Goal: Communication & Community: Ask a question

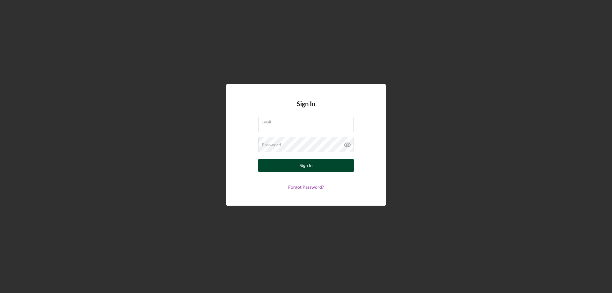
type input "[EMAIL_ADDRESS][DOMAIN_NAME]"
click at [308, 165] on div "Sign In" at bounding box center [306, 165] width 13 height 13
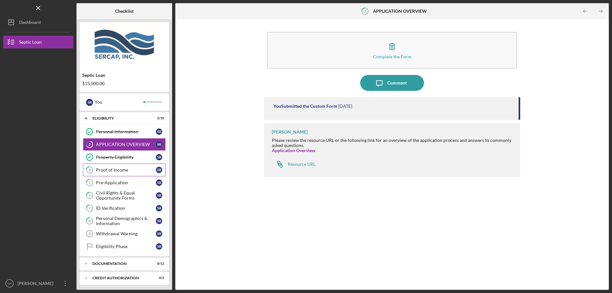
click at [125, 171] on div "Proof of Income" at bounding box center [126, 169] width 60 height 5
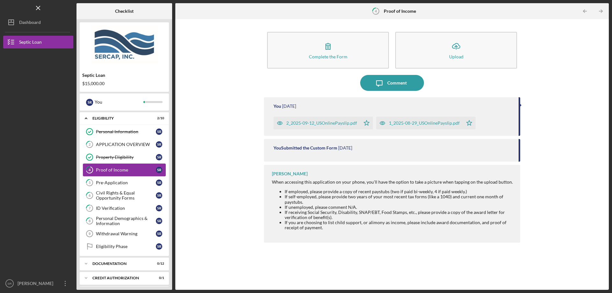
click at [125, 171] on div "Proof of Income" at bounding box center [126, 169] width 60 height 5
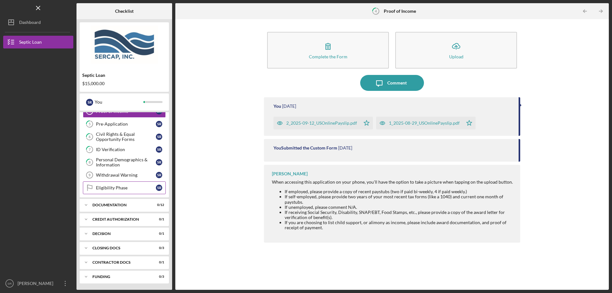
click at [123, 189] on div "Eligibility Phase" at bounding box center [126, 187] width 60 height 5
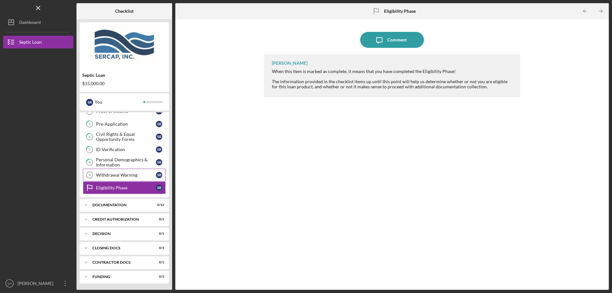
click at [128, 173] on div "Withdrawal Warning" at bounding box center [126, 174] width 60 height 5
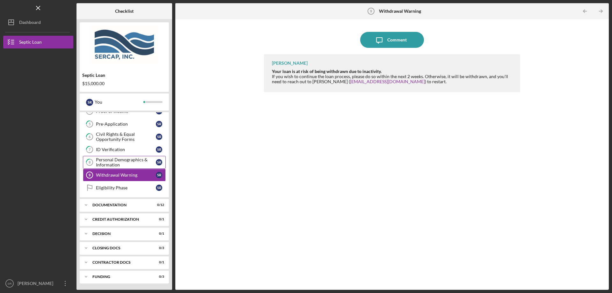
click at [134, 160] on div "Personal Demographics & Information" at bounding box center [126, 162] width 60 height 10
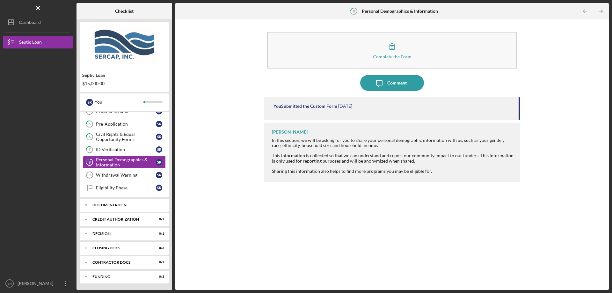
click at [136, 204] on div "Documentation" at bounding box center [126, 205] width 69 height 4
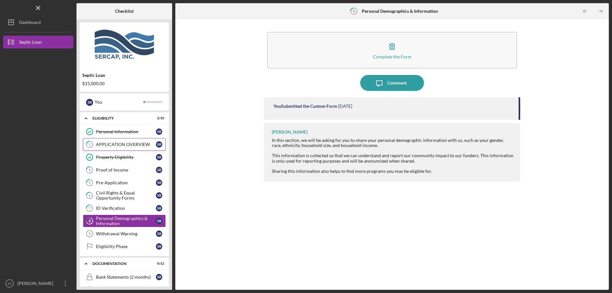
click at [127, 141] on link "2 APPLICATION OVERVIEW S R" at bounding box center [124, 144] width 83 height 13
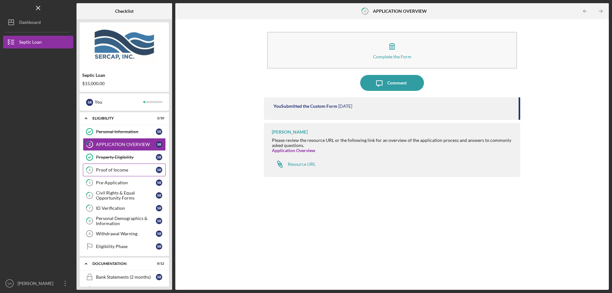
click at [119, 172] on div "Proof of Income" at bounding box center [126, 169] width 60 height 5
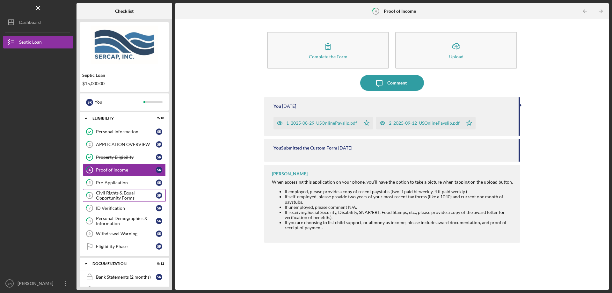
click at [130, 190] on link "6 Civil Rights & Equal Opportunity Forms S R" at bounding box center [124, 195] width 83 height 13
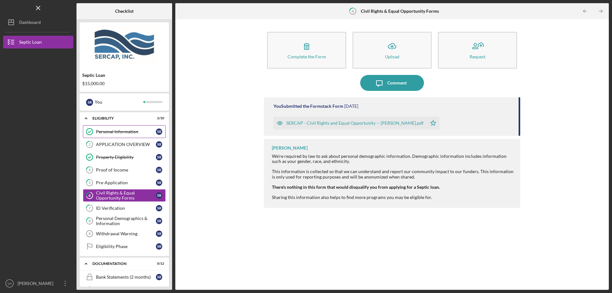
click at [126, 132] on div "Personal Information" at bounding box center [126, 131] width 60 height 5
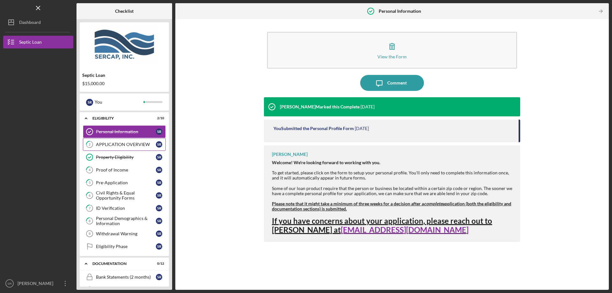
click at [134, 143] on div "APPLICATION OVERVIEW" at bounding box center [126, 144] width 60 height 5
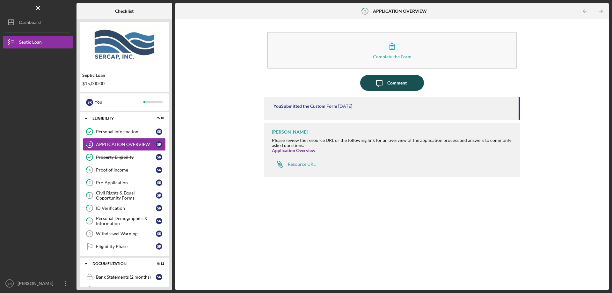
click at [385, 78] on icon "Icon/Message" at bounding box center [379, 83] width 16 height 16
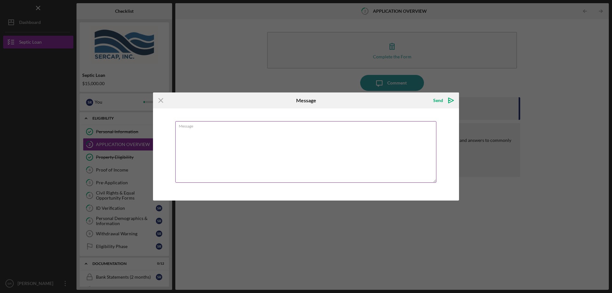
click at [260, 144] on textarea "Message" at bounding box center [305, 152] width 261 height 62
type textarea "hello, Just checking in on my application, is there anything else needed from m…"
click at [447, 101] on icon "Icon/icon-invite-send" at bounding box center [451, 100] width 16 height 16
